Goal: Task Accomplishment & Management: Complete application form

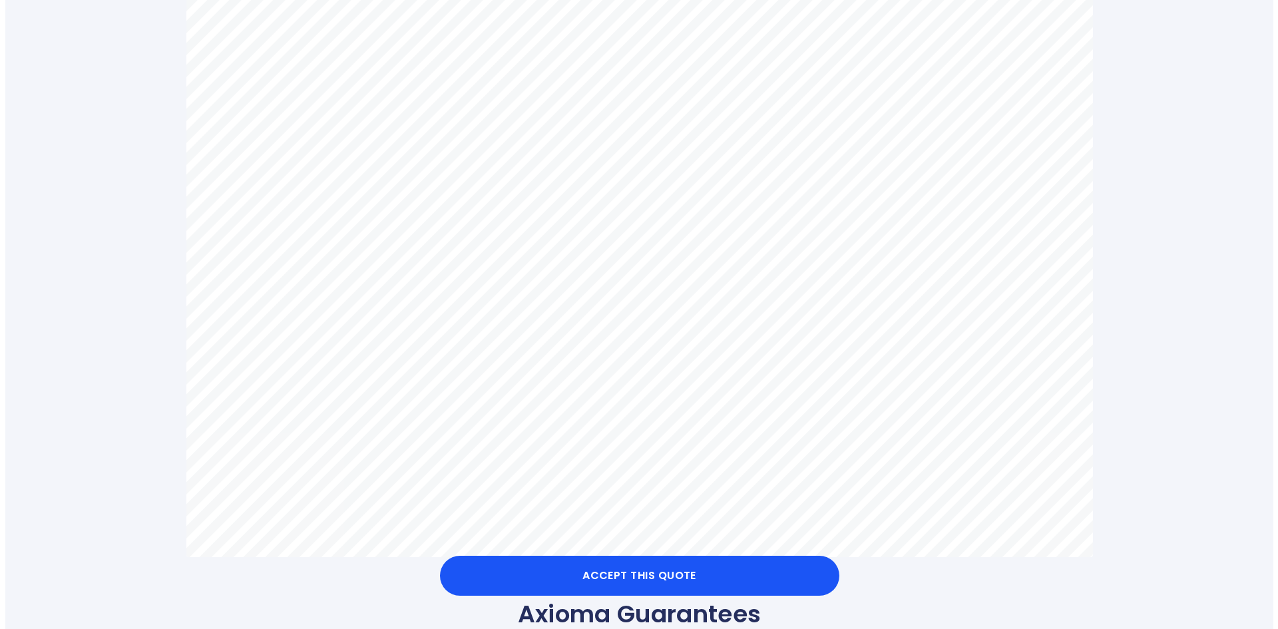
scroll to position [799, 0]
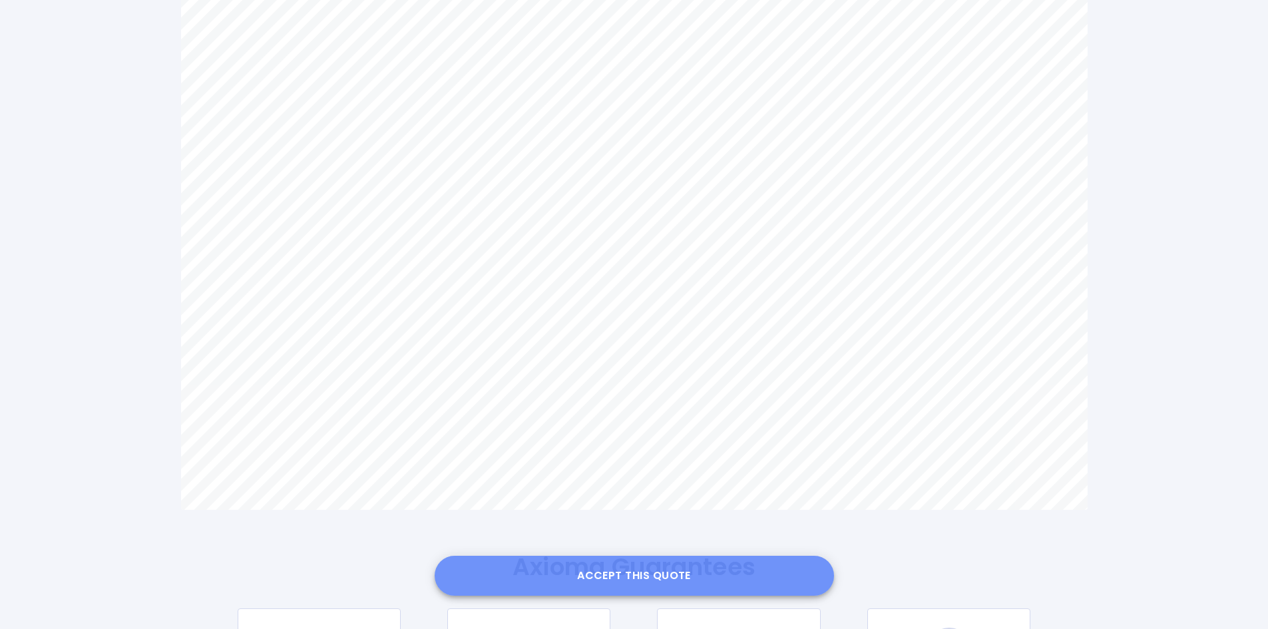
click at [662, 572] on button "Accept this Quote" at bounding box center [634, 576] width 399 height 40
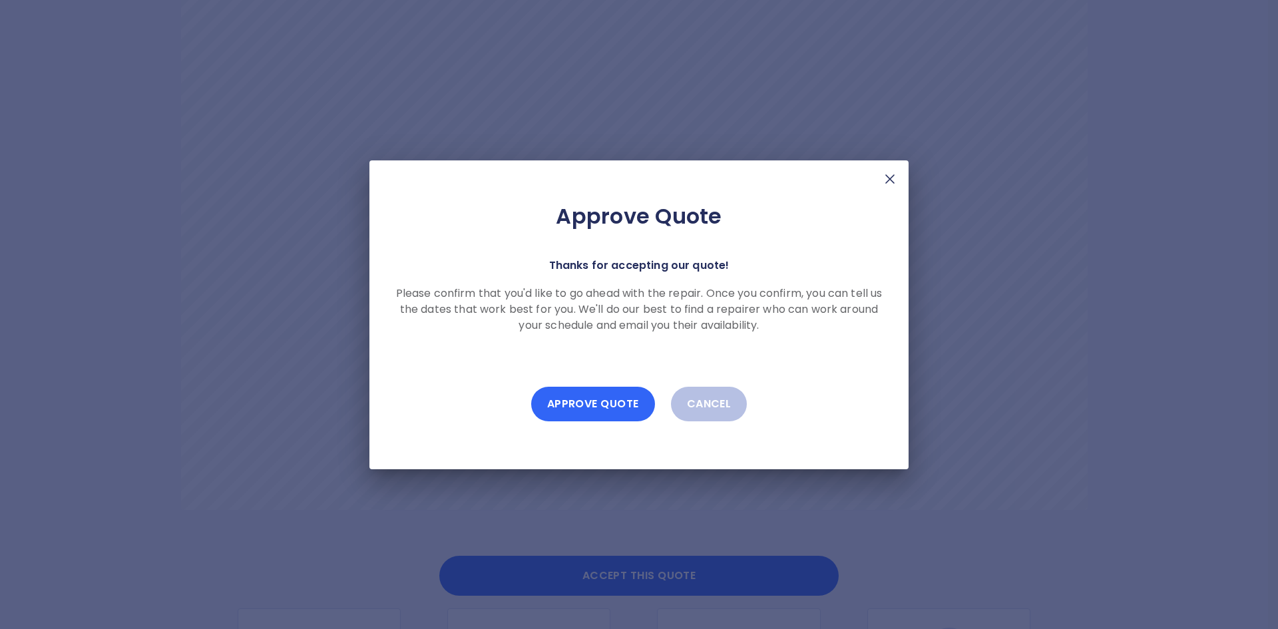
click at [569, 401] on button "Approve Quote" at bounding box center [593, 404] width 124 height 35
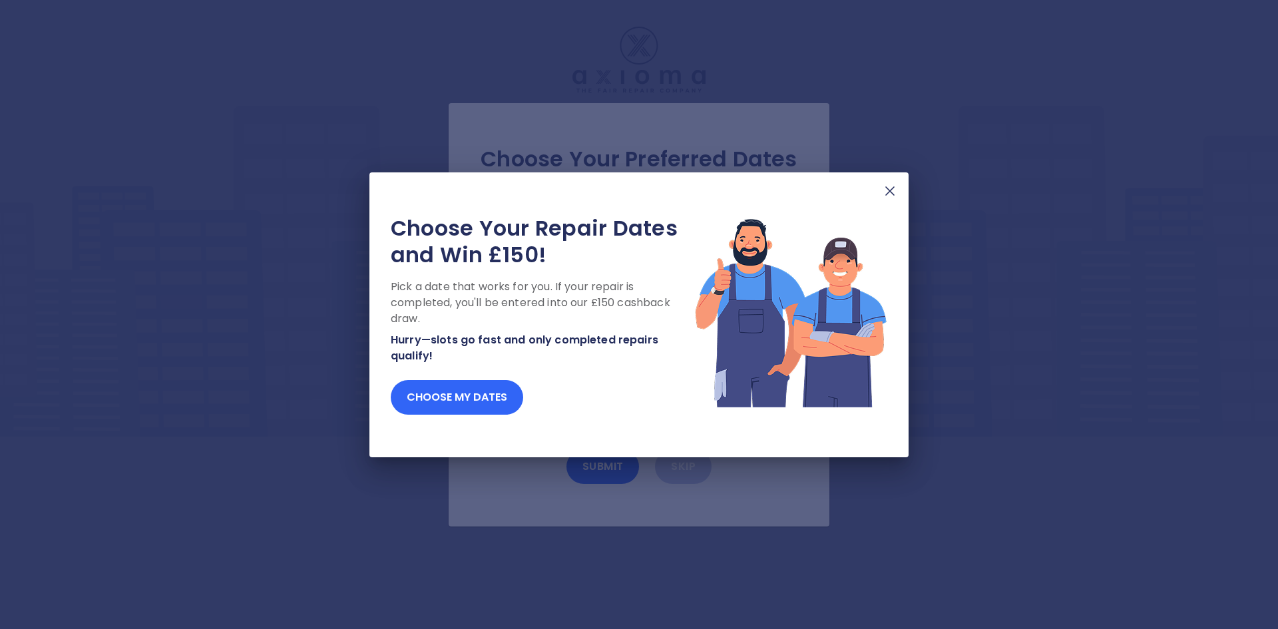
click at [497, 401] on button "Choose my dates" at bounding box center [457, 397] width 132 height 35
click at [891, 190] on img at bounding box center [890, 191] width 16 height 16
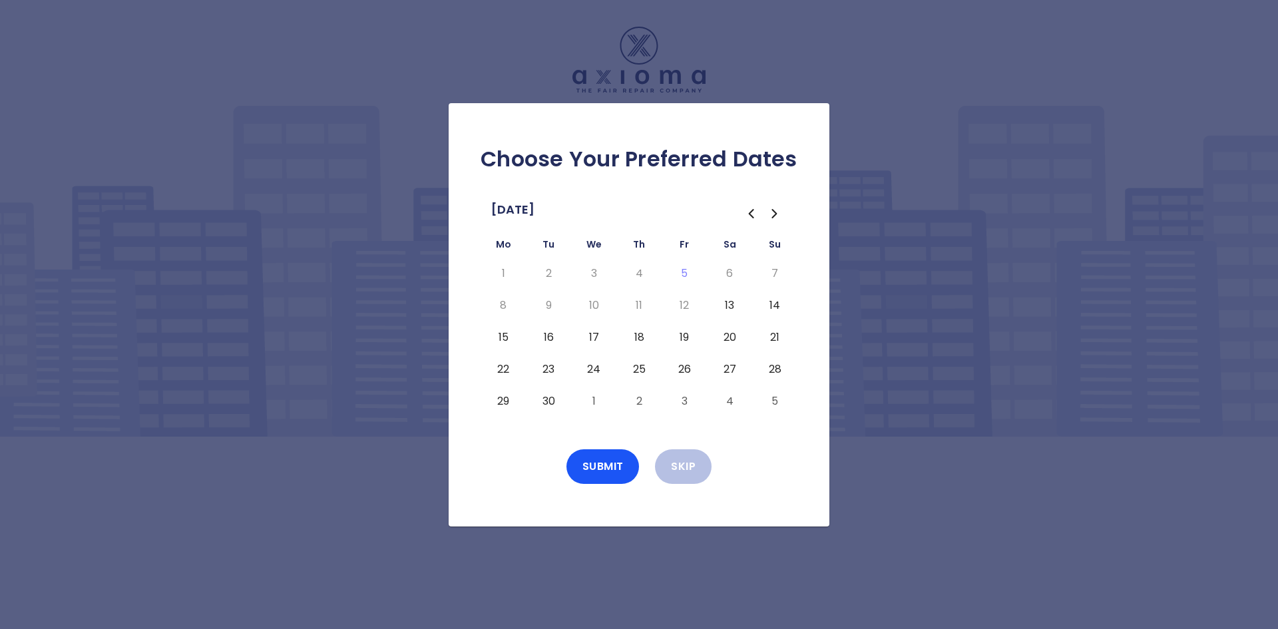
click at [642, 332] on button "18" at bounding box center [639, 337] width 24 height 21
click at [604, 463] on button "Submit" at bounding box center [603, 466] width 73 height 35
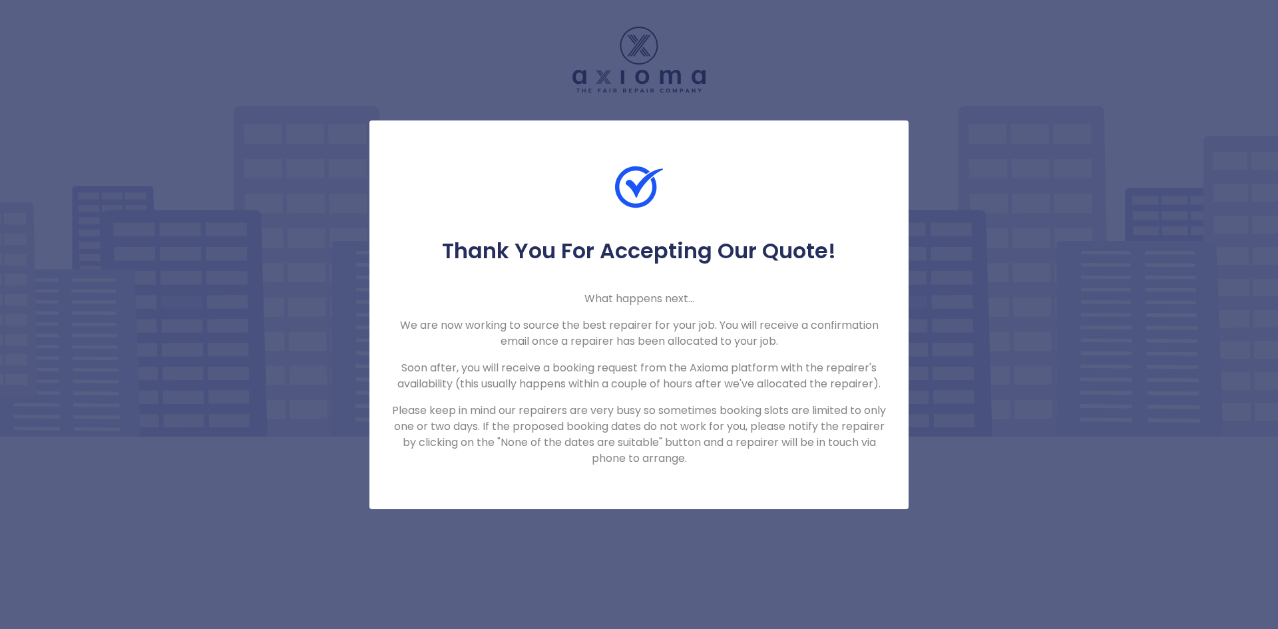
click at [553, 366] on p "Soon after, you will receive a booking request from the Axioma platform with th…" at bounding box center [639, 376] width 497 height 32
click at [469, 206] on div at bounding box center [638, 200] width 539 height 75
click at [512, 75] on div "Thank You For Accepting Our Quote! What happens next... We are now working to s…" at bounding box center [639, 314] width 1278 height 629
